Goal: Communication & Community: Answer question/provide support

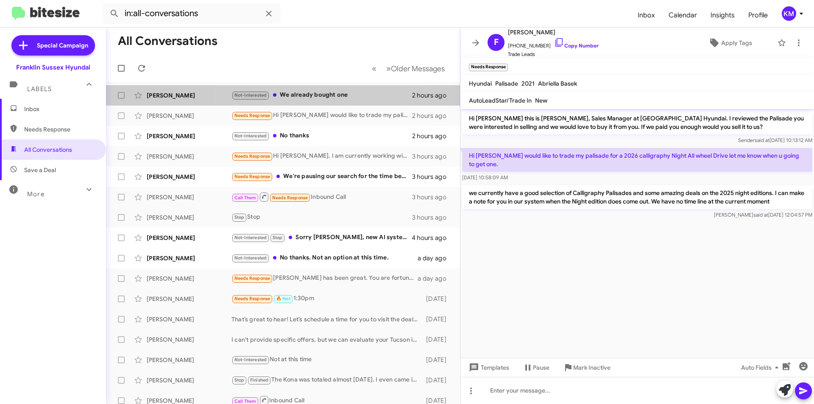
click at [320, 95] on div "Not-Interested We already bought one" at bounding box center [321, 95] width 181 height 10
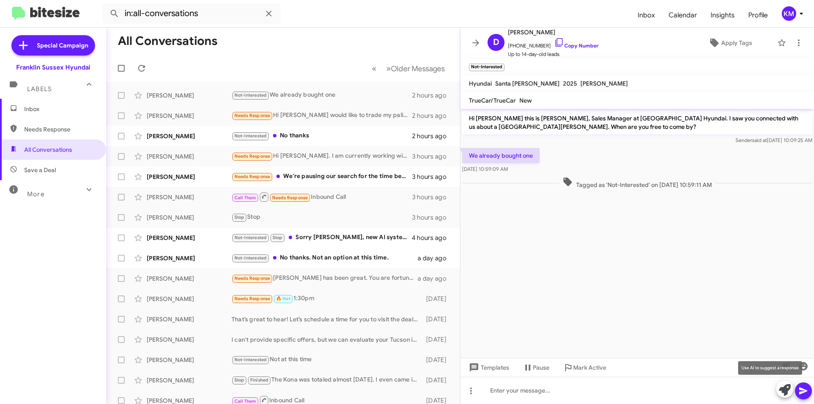
click at [784, 390] on icon at bounding box center [785, 390] width 12 height 12
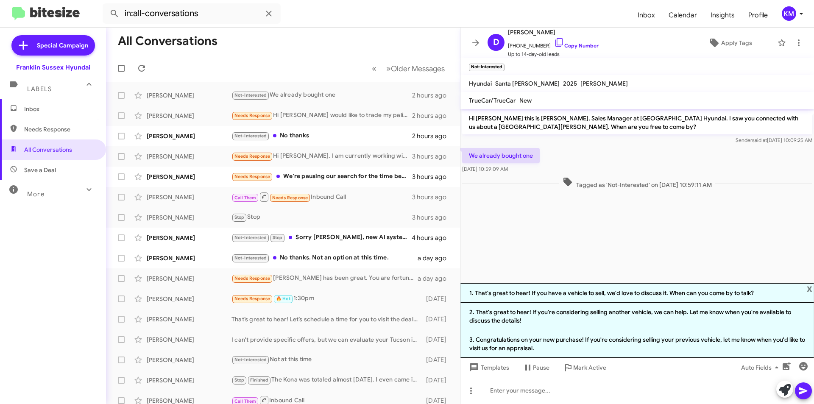
click at [613, 317] on li "2. That's great to hear! If you're considering selling another vehicle, we can …" at bounding box center [637, 317] width 354 height 28
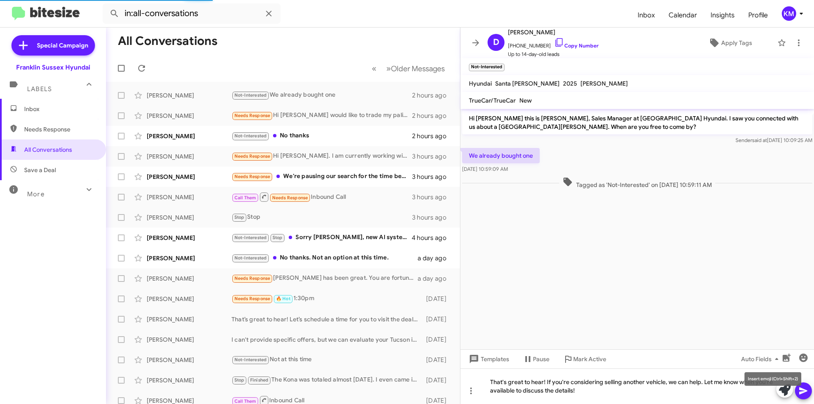
click at [806, 387] on mat-tooltip-component "Insert emoji (Ctrl+Shift+2)" at bounding box center [772, 378] width 69 height 25
click at [807, 393] on icon at bounding box center [803, 391] width 10 height 10
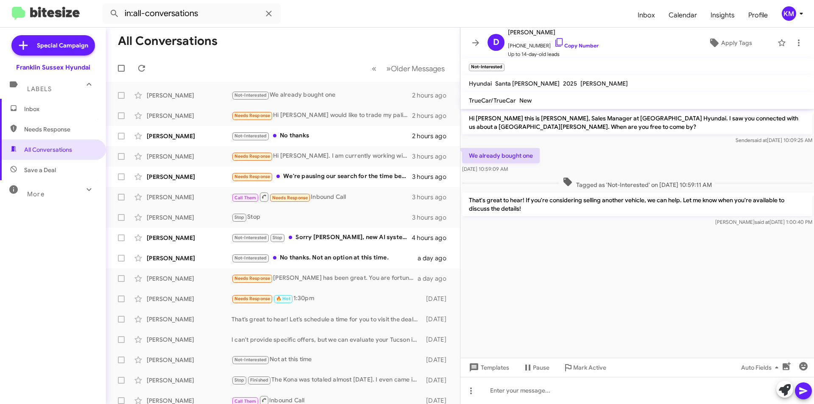
click at [342, 178] on div "Needs Response We're pausing our search for the time being. Thank you!" at bounding box center [321, 177] width 181 height 10
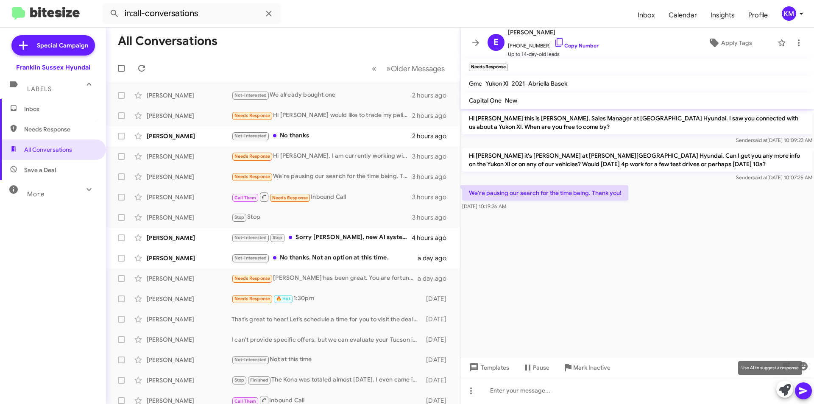
click at [781, 392] on icon at bounding box center [785, 390] width 12 height 12
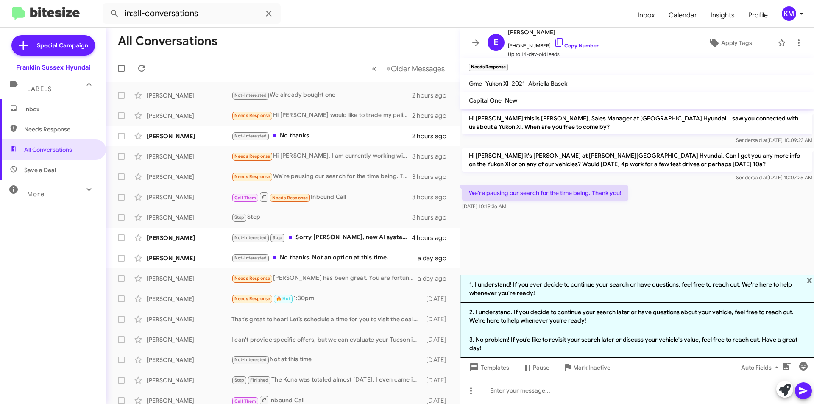
click at [527, 342] on li "3. No problem! If you’d like to revisit your search later or discuss your vehic…" at bounding box center [637, 344] width 354 height 28
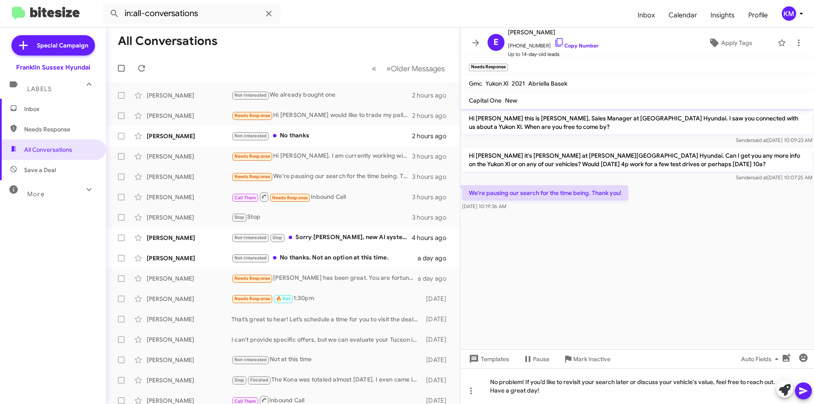
click at [799, 392] on icon at bounding box center [803, 390] width 8 height 7
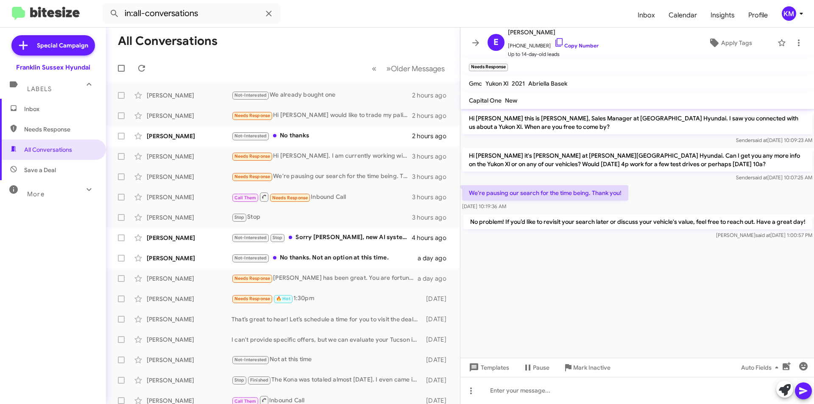
click at [289, 136] on div "Not-Interested No thanks" at bounding box center [321, 136] width 181 height 10
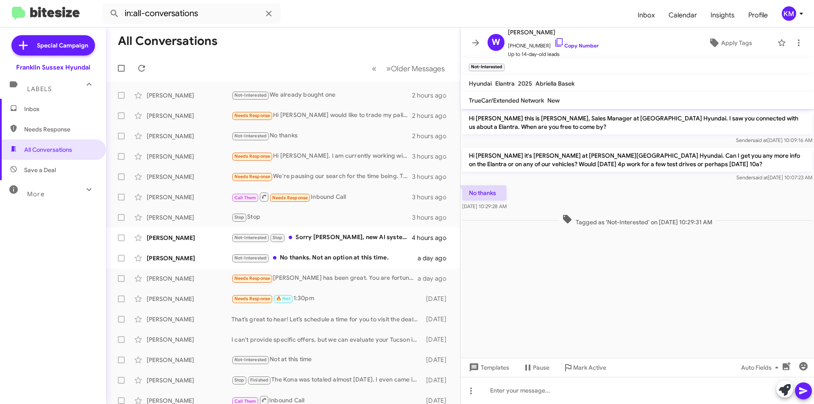
click at [335, 257] on div "Not-Interested No thanks. Not an option at this time." at bounding box center [324, 258] width 186 height 10
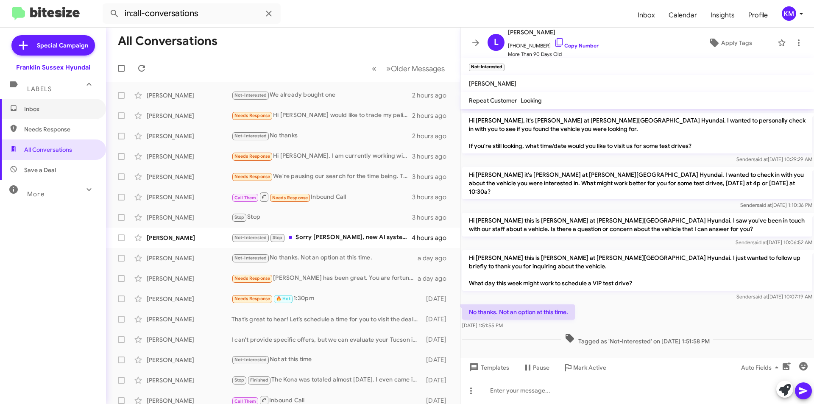
click at [48, 111] on span "Inbox" at bounding box center [60, 109] width 72 height 8
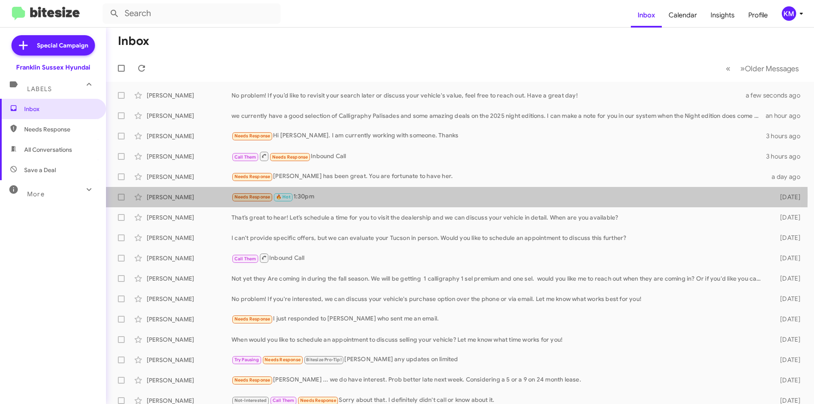
click at [319, 196] on div "Needs Response 🔥 Hot 1:30pm" at bounding box center [498, 197] width 535 height 10
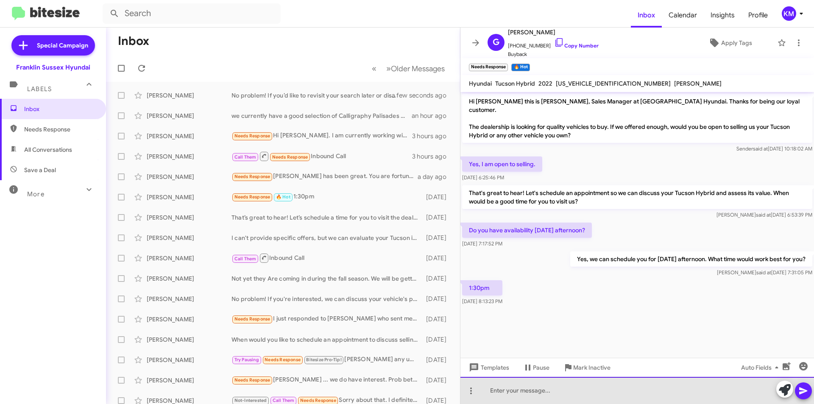
click at [504, 390] on div at bounding box center [637, 390] width 354 height 27
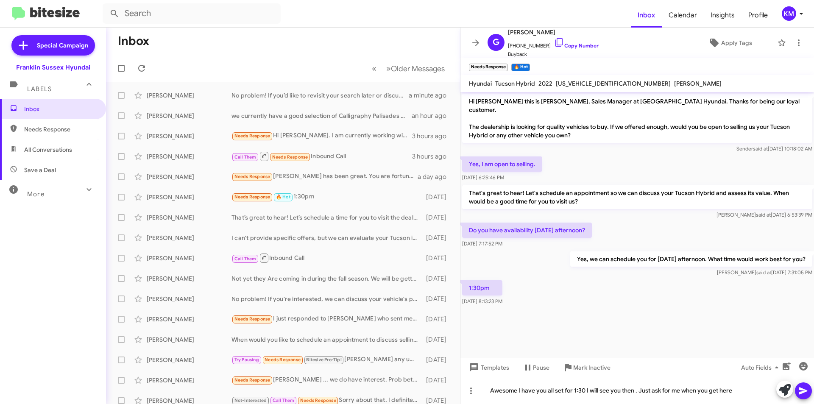
click at [805, 384] on span at bounding box center [803, 390] width 10 height 17
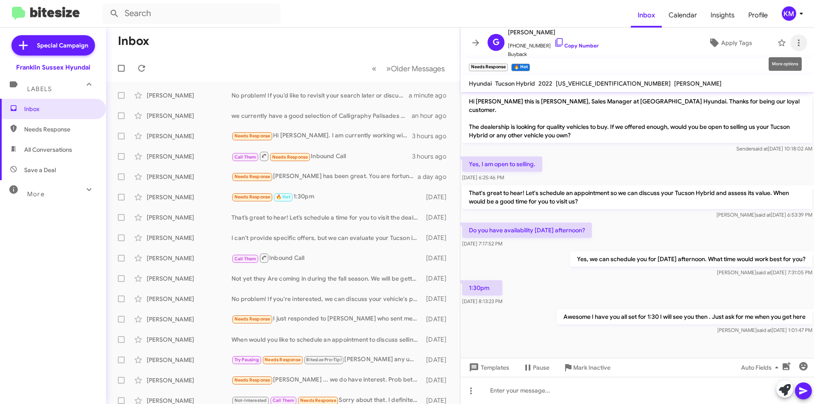
click at [798, 45] on icon at bounding box center [799, 42] width 2 height 7
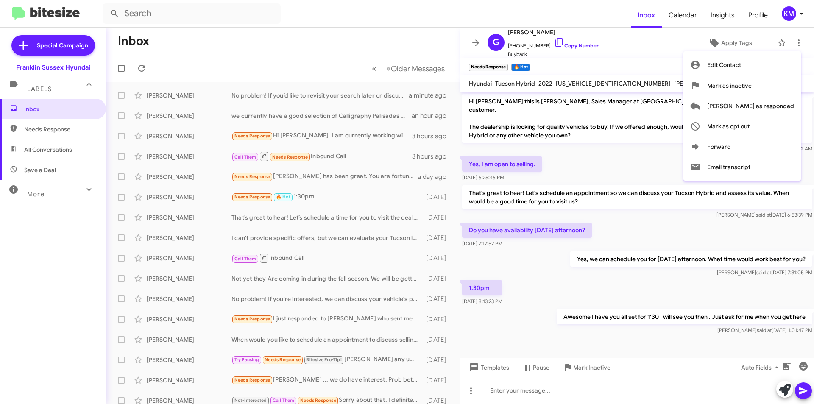
click at [741, 41] on div at bounding box center [407, 202] width 814 height 404
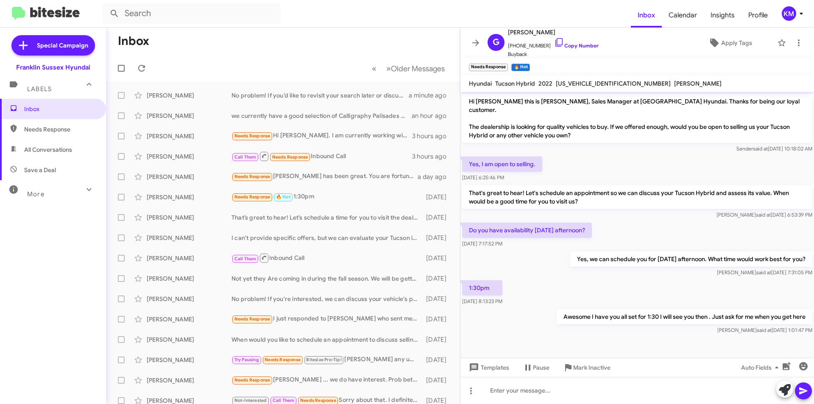
click at [741, 41] on span "Apply Tags" at bounding box center [736, 42] width 31 height 15
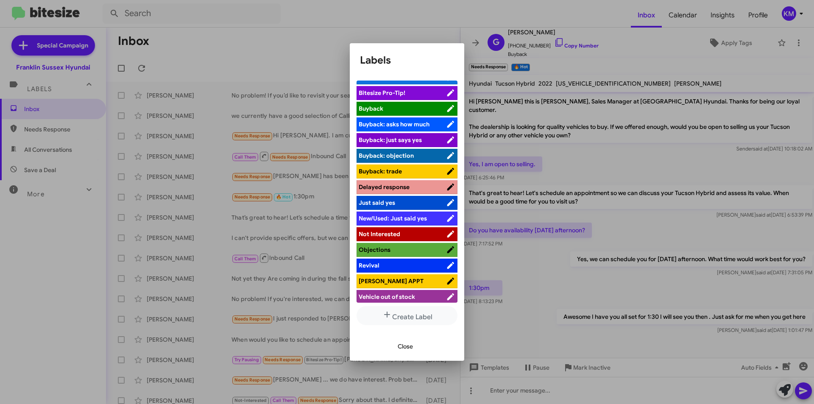
scroll to position [14, 0]
